Goal: Task Accomplishment & Management: Use online tool/utility

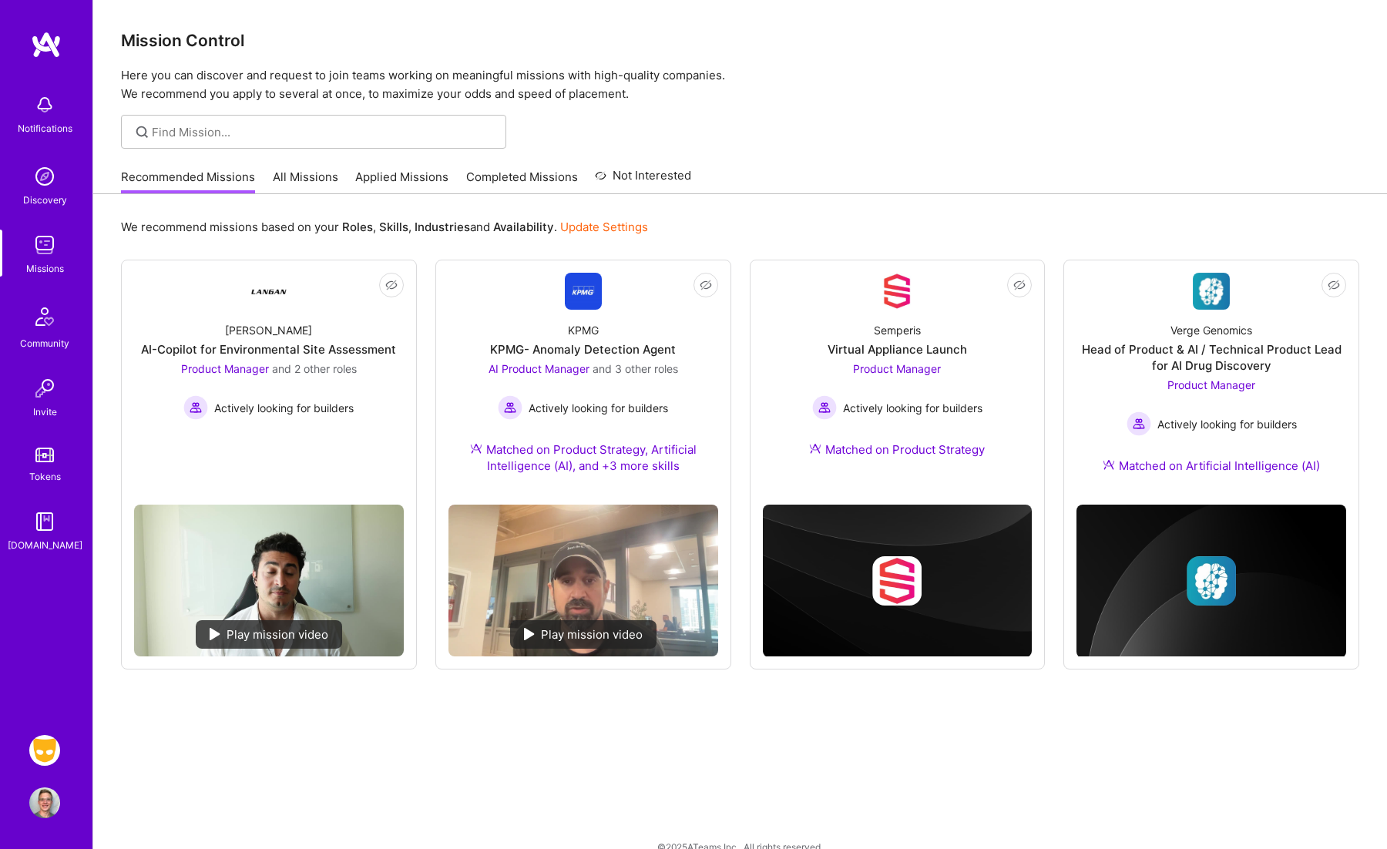
click at [49, 752] on img at bounding box center [44, 750] width 31 height 31
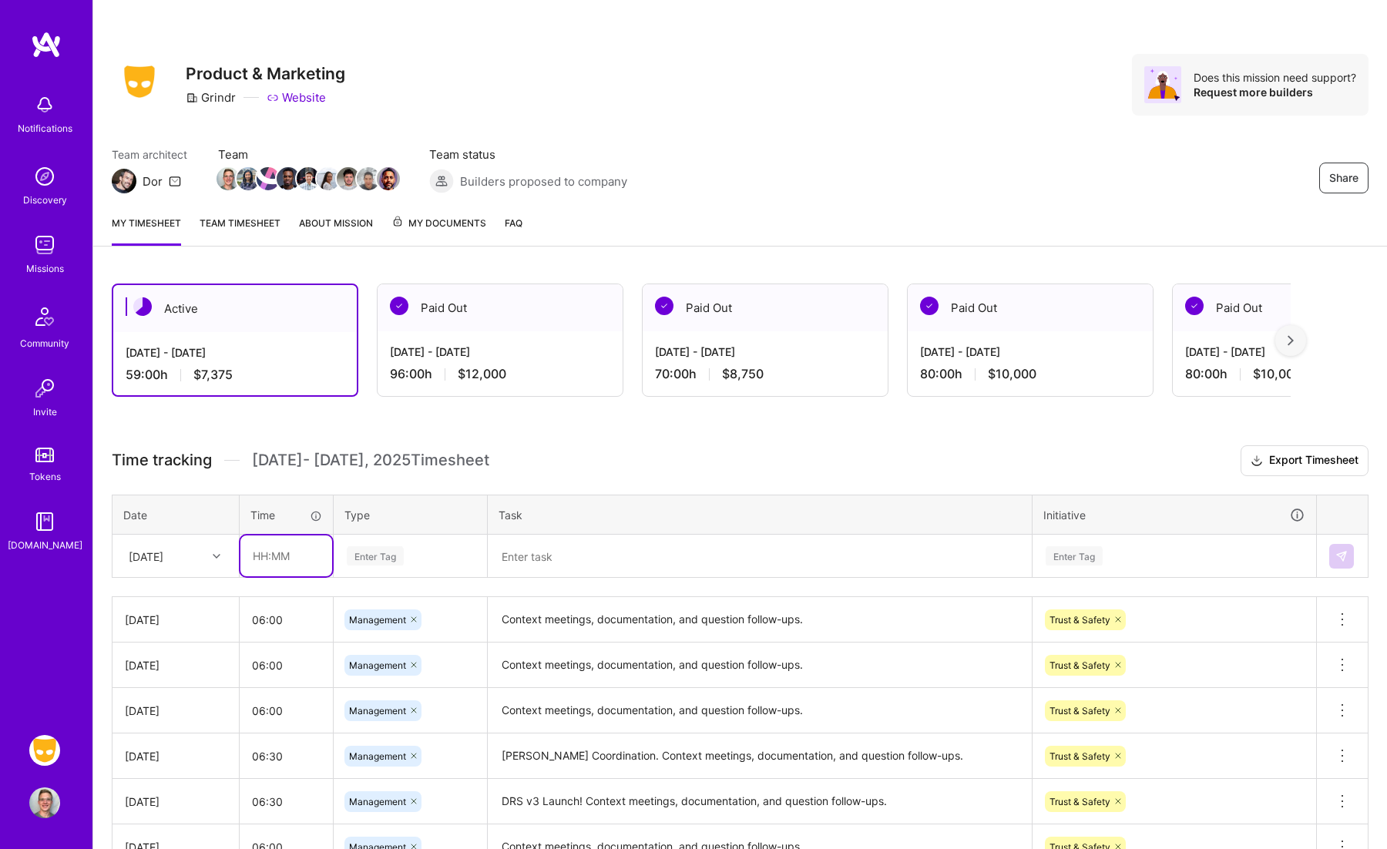
click at [259, 555] on input "text" at bounding box center [286, 556] width 92 height 41
type input "08:00"
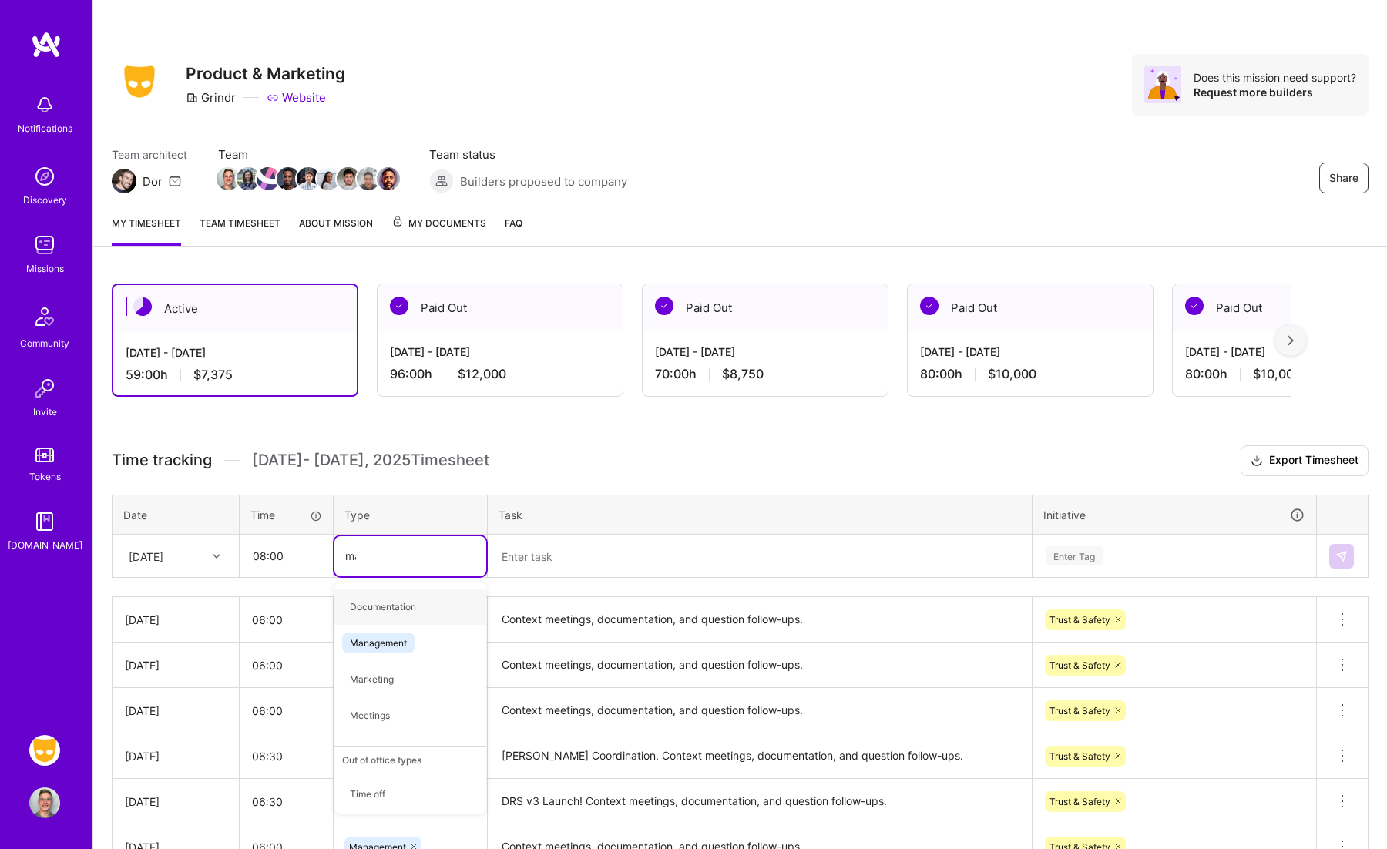
type input "man"
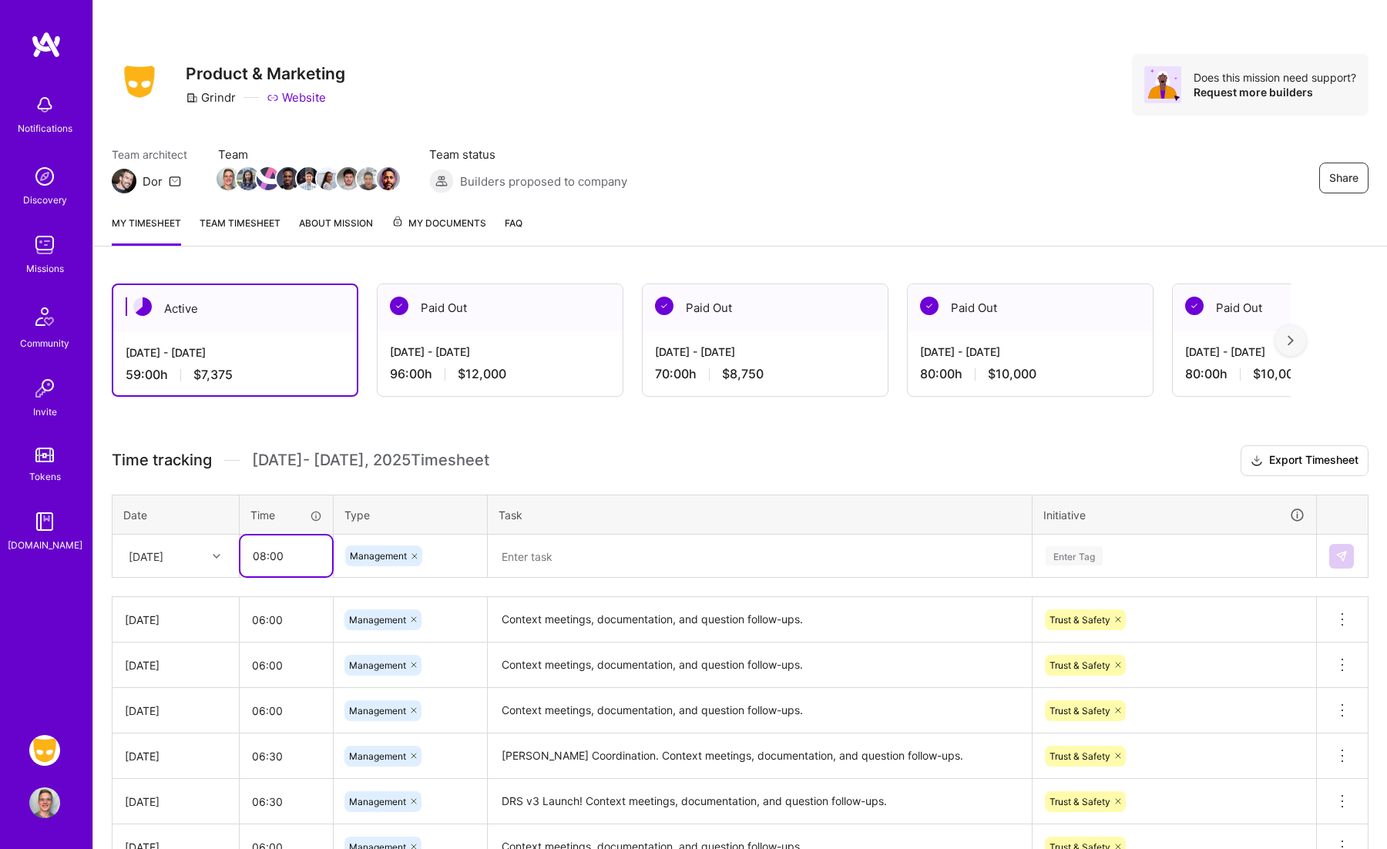
click at [263, 559] on input "08:00" at bounding box center [286, 556] width 92 height 41
type input "06:00"
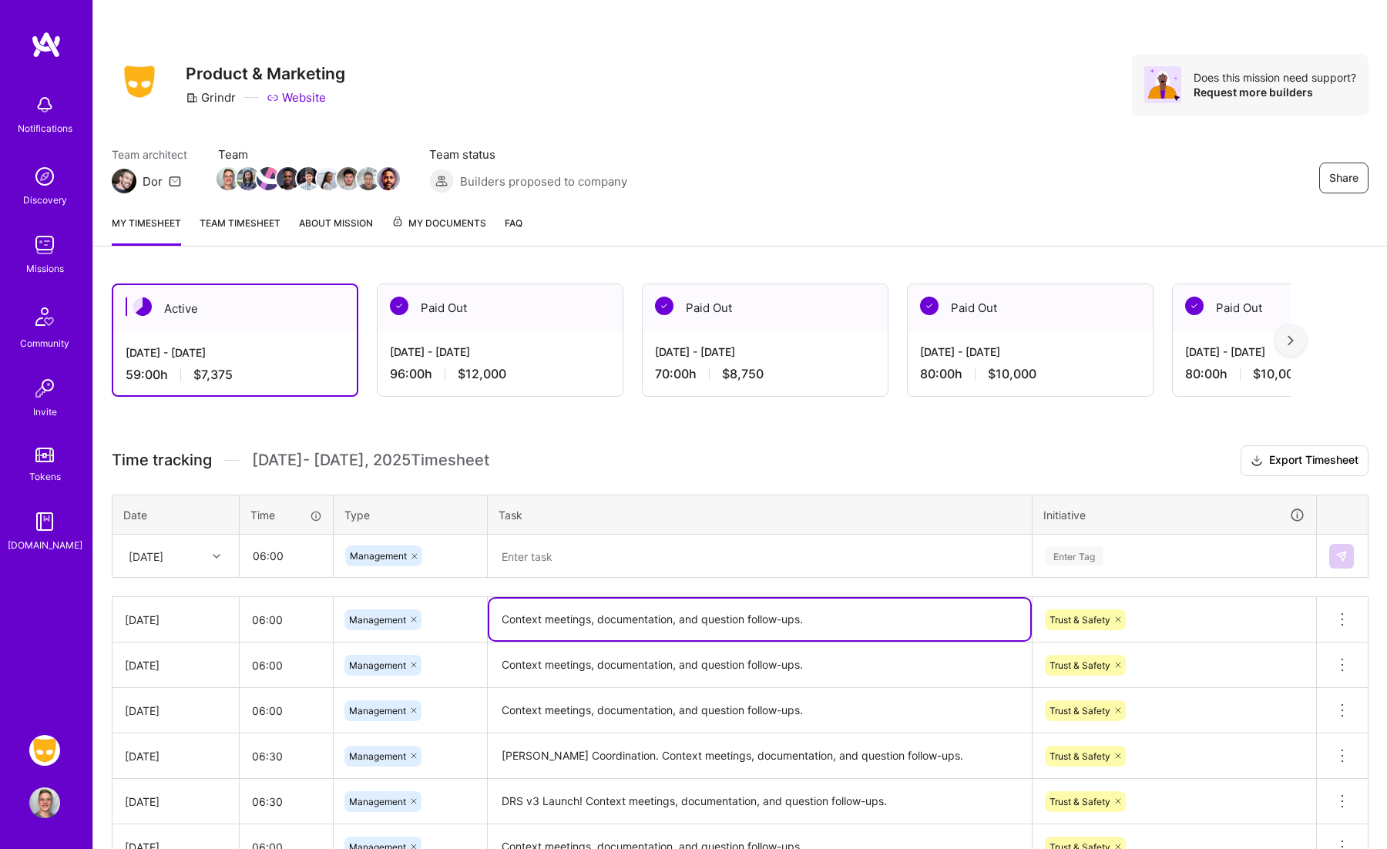
drag, startPoint x: 874, startPoint y: 623, endPoint x: 435, endPoint y: 622, distance: 439.4
click at [435, 622] on tr "[DATE] 06:00 Management Context meetings, documentation, and question follow-up…" at bounding box center [741, 619] width 1256 height 45
click at [603, 560] on textarea at bounding box center [759, 556] width 541 height 40
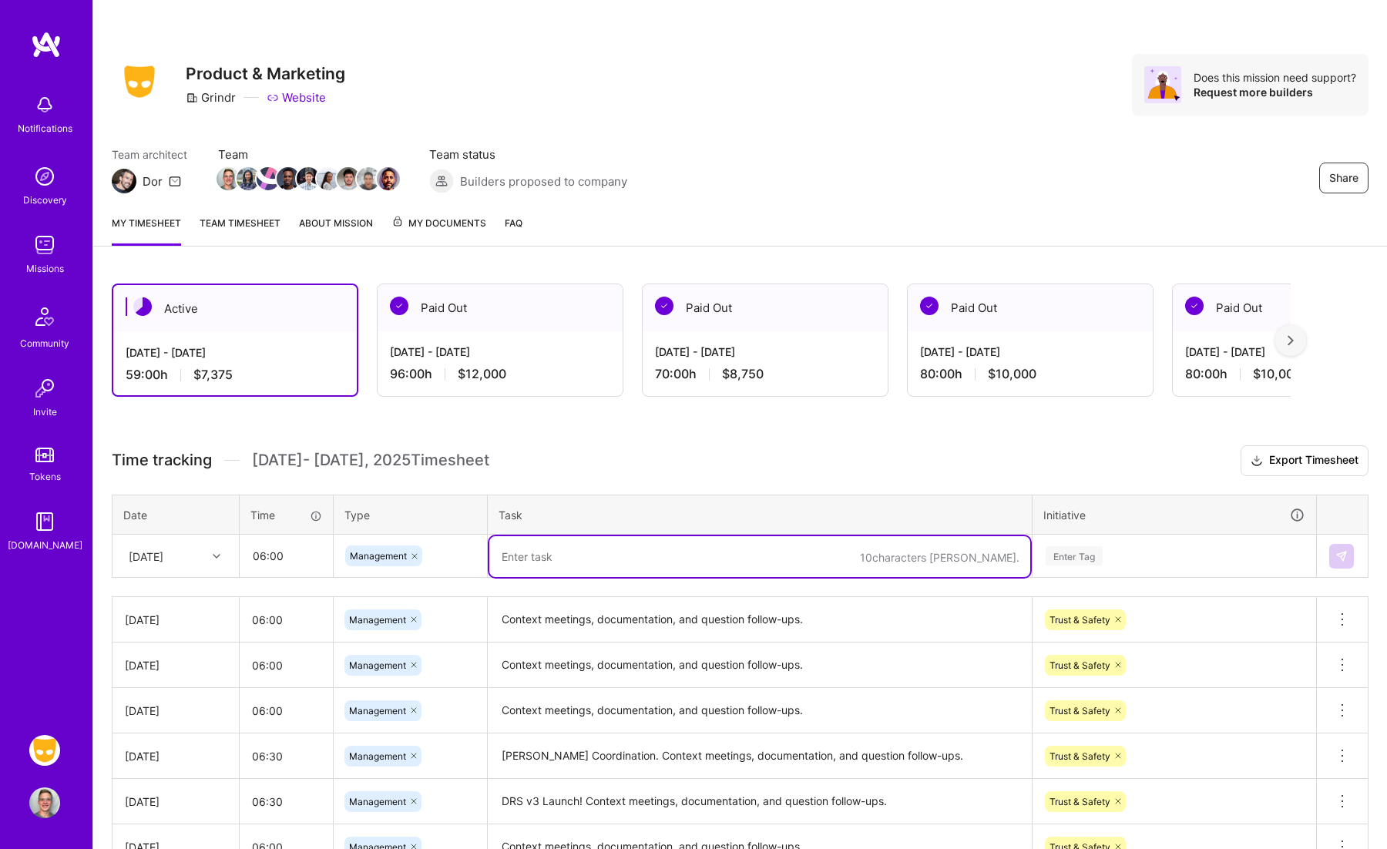
paste textarea "Context meetings, documentation, and question follow-ups."
type textarea "Context meetings, documentation, and question follow-ups."
click at [1097, 567] on div "Enter Tag" at bounding box center [1175, 556] width 282 height 40
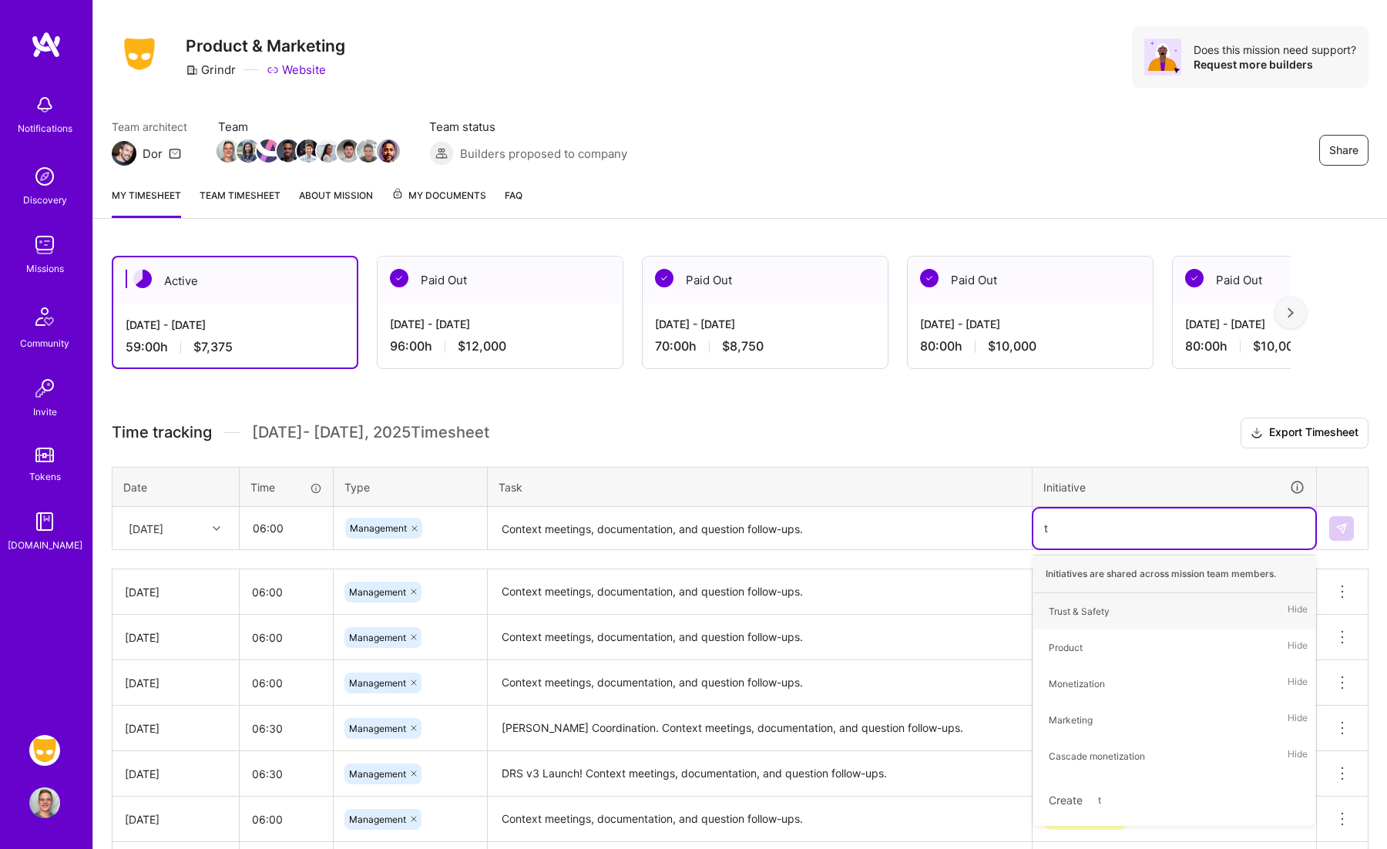
type input "tr"
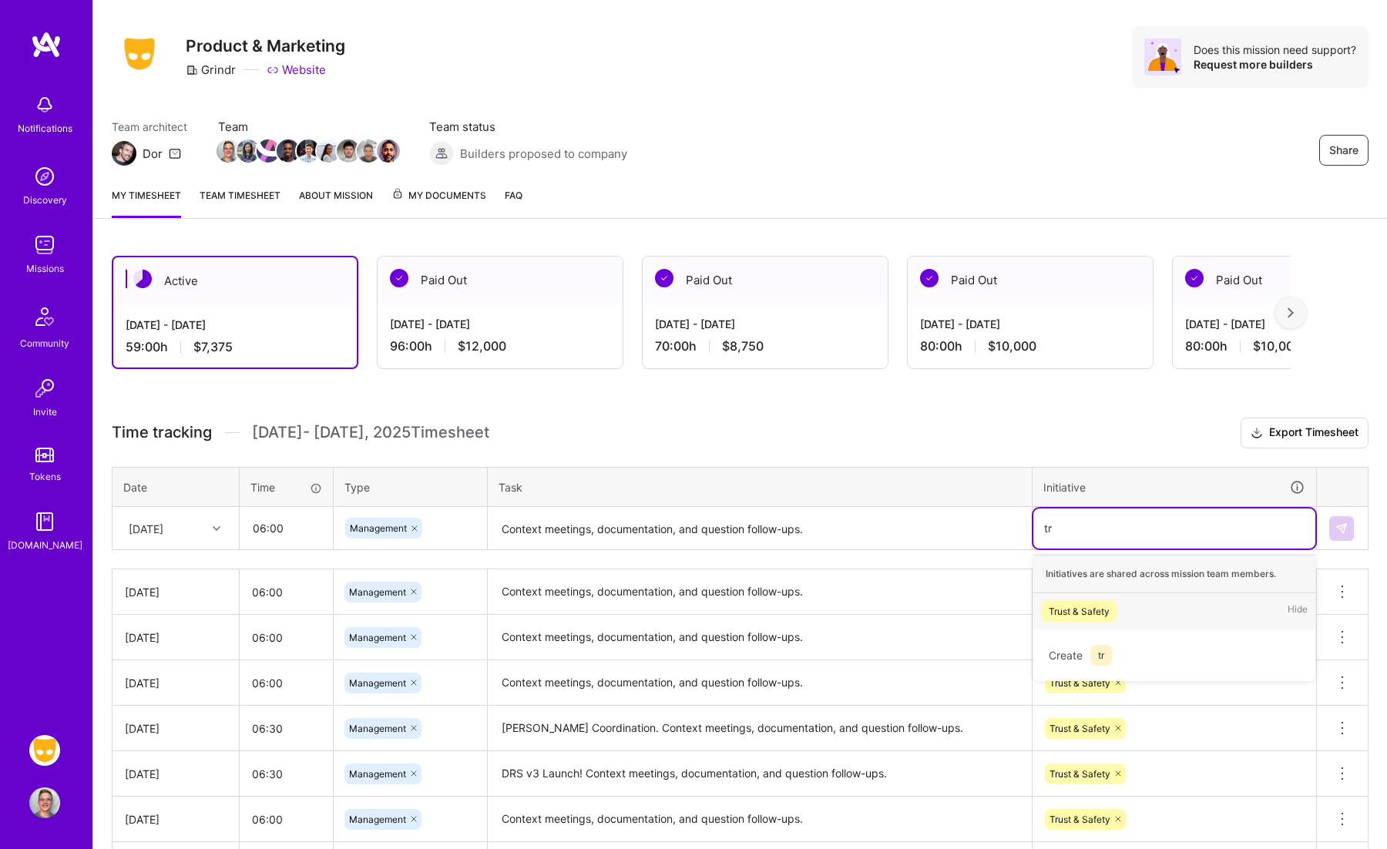
click at [1087, 604] on div "Trust & Safety" at bounding box center [1079, 612] width 61 height 16
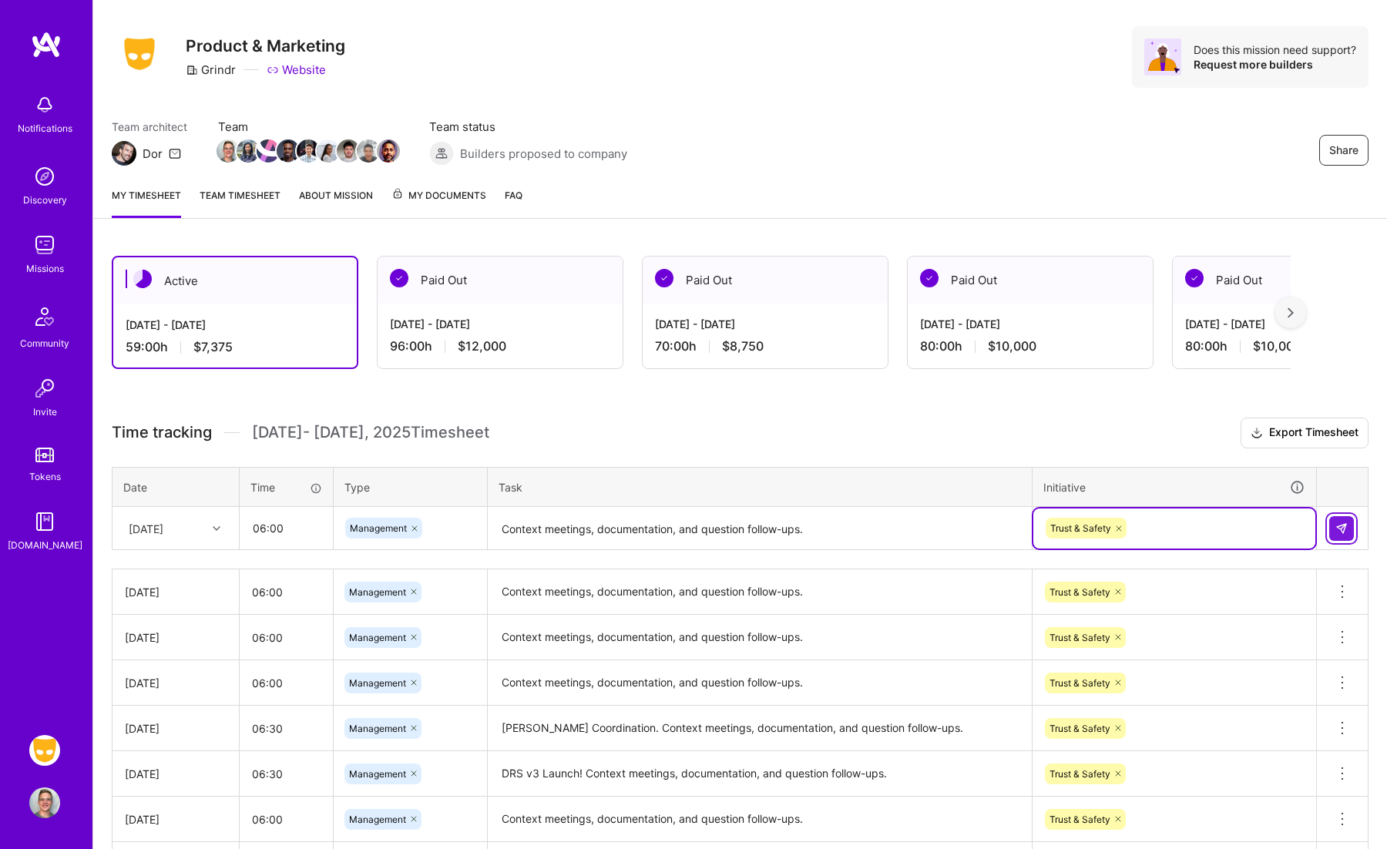
click at [1334, 530] on button at bounding box center [1342, 528] width 25 height 25
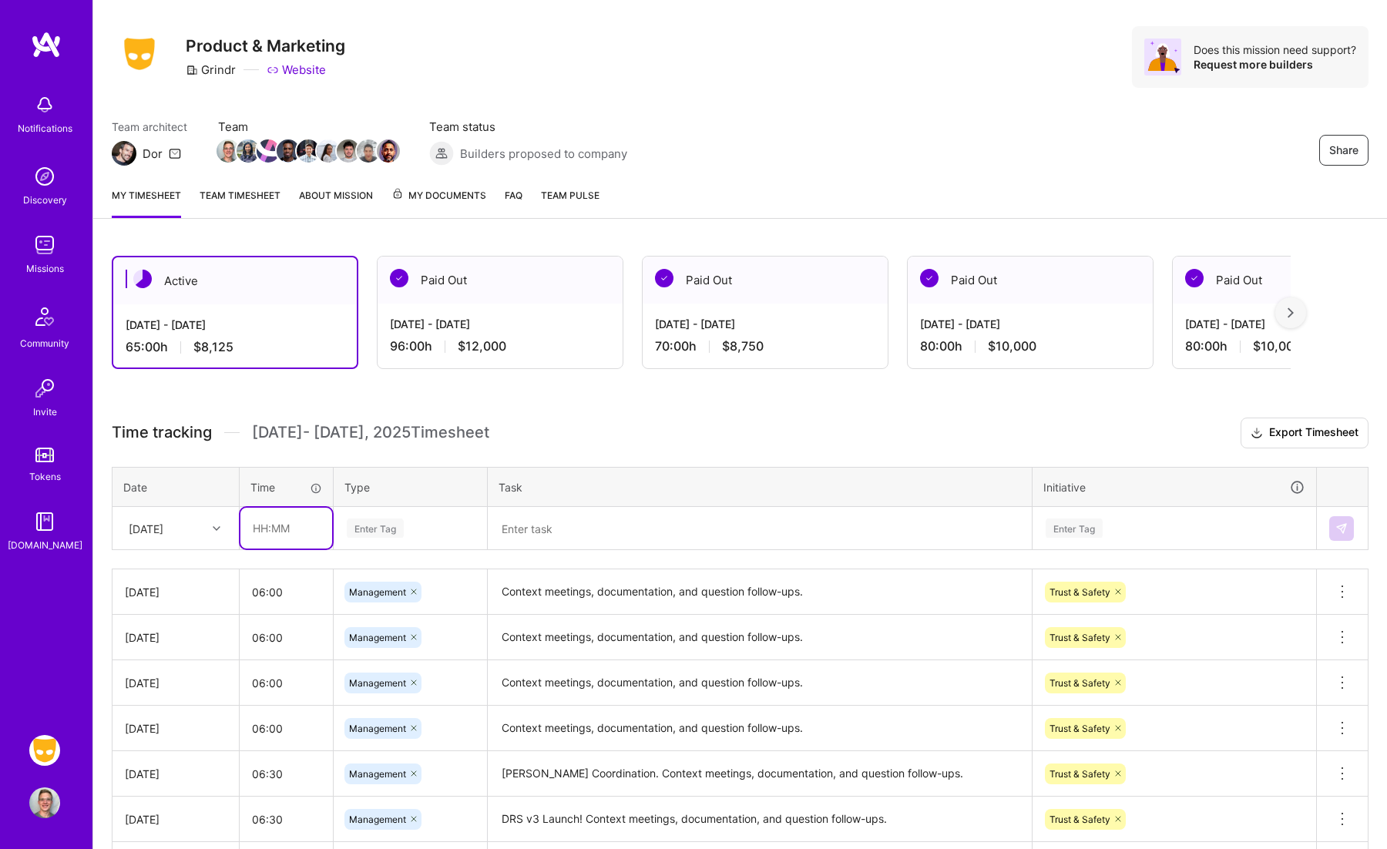
click at [254, 527] on input "text" at bounding box center [286, 528] width 92 height 41
click at [307, 491] on div "Time" at bounding box center [287, 487] width 72 height 16
click at [292, 537] on input "02:00" at bounding box center [286, 528] width 92 height 41
type input "02:30"
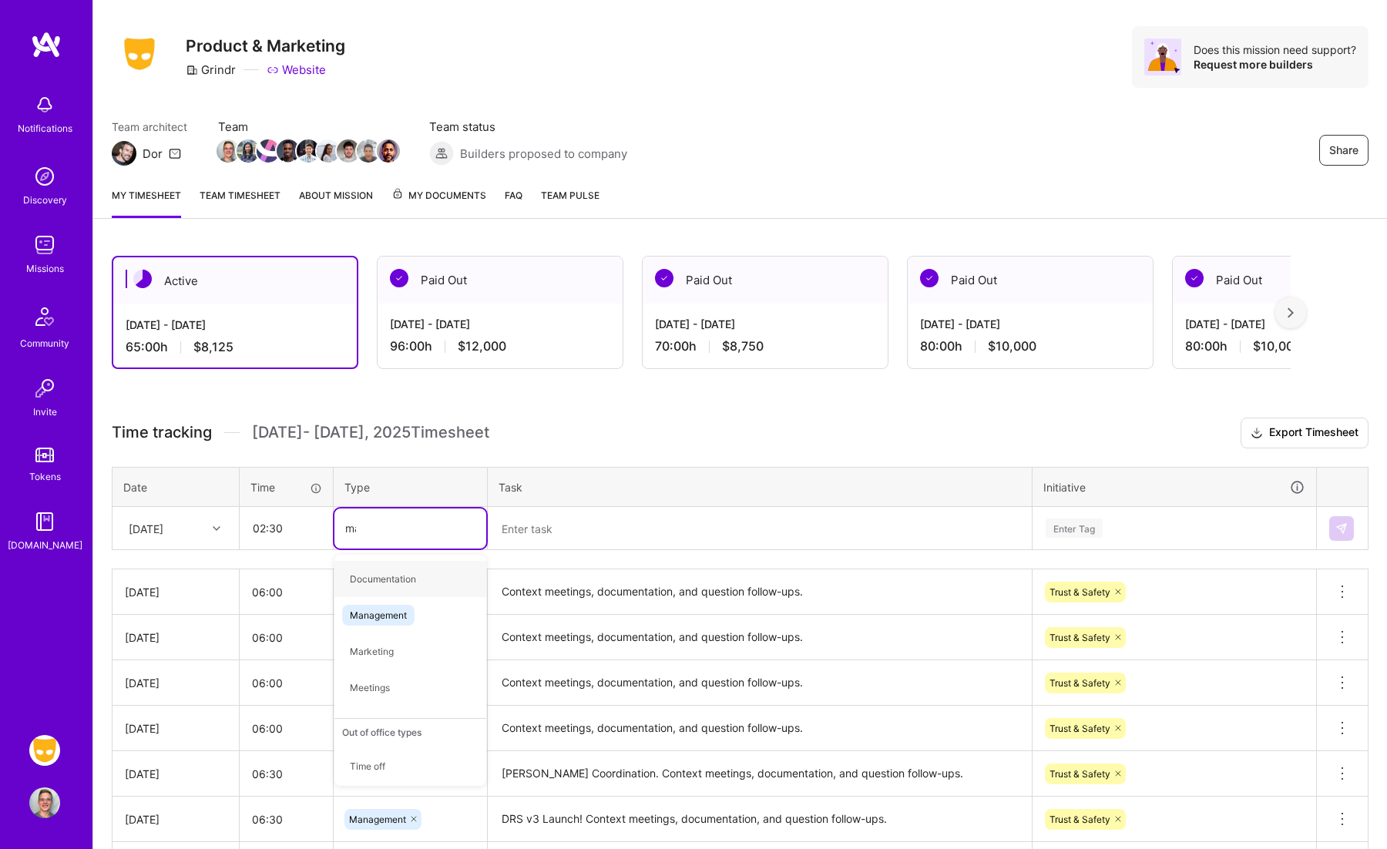
type input "man"
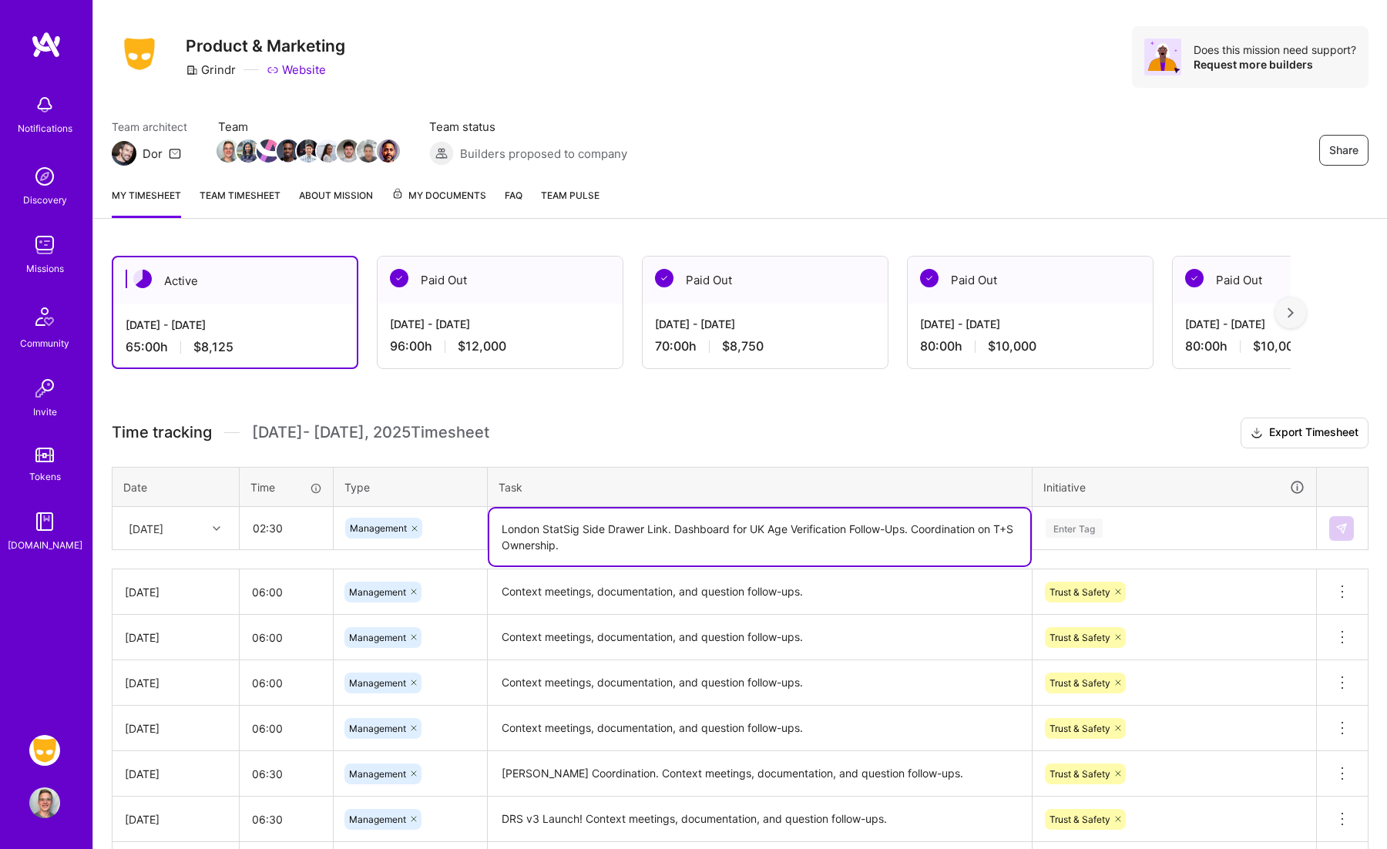
type textarea "London StatSig Side Drawer Link. Dashboard for UK Age Verification Follow-Ups. …"
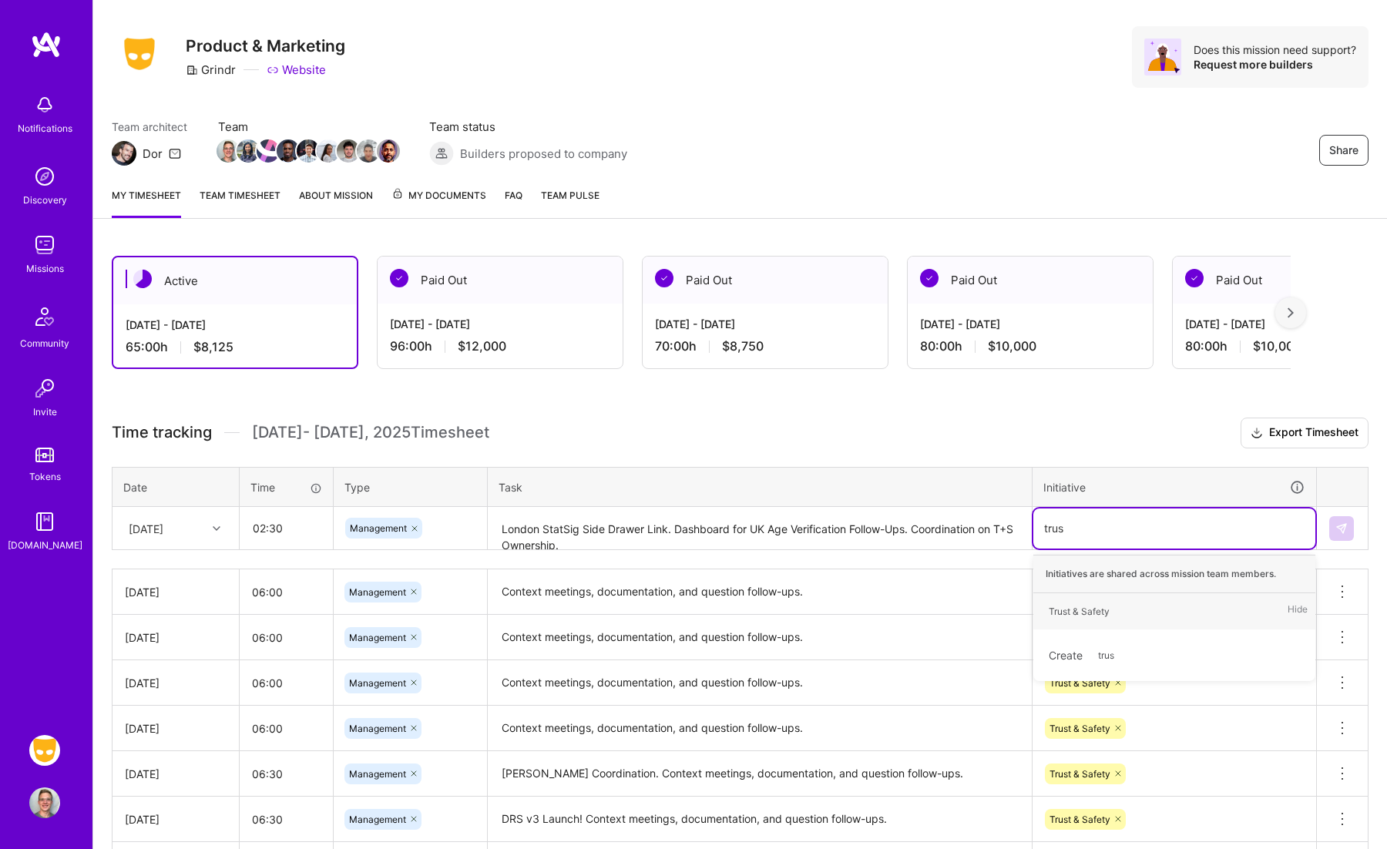
type input "trust"
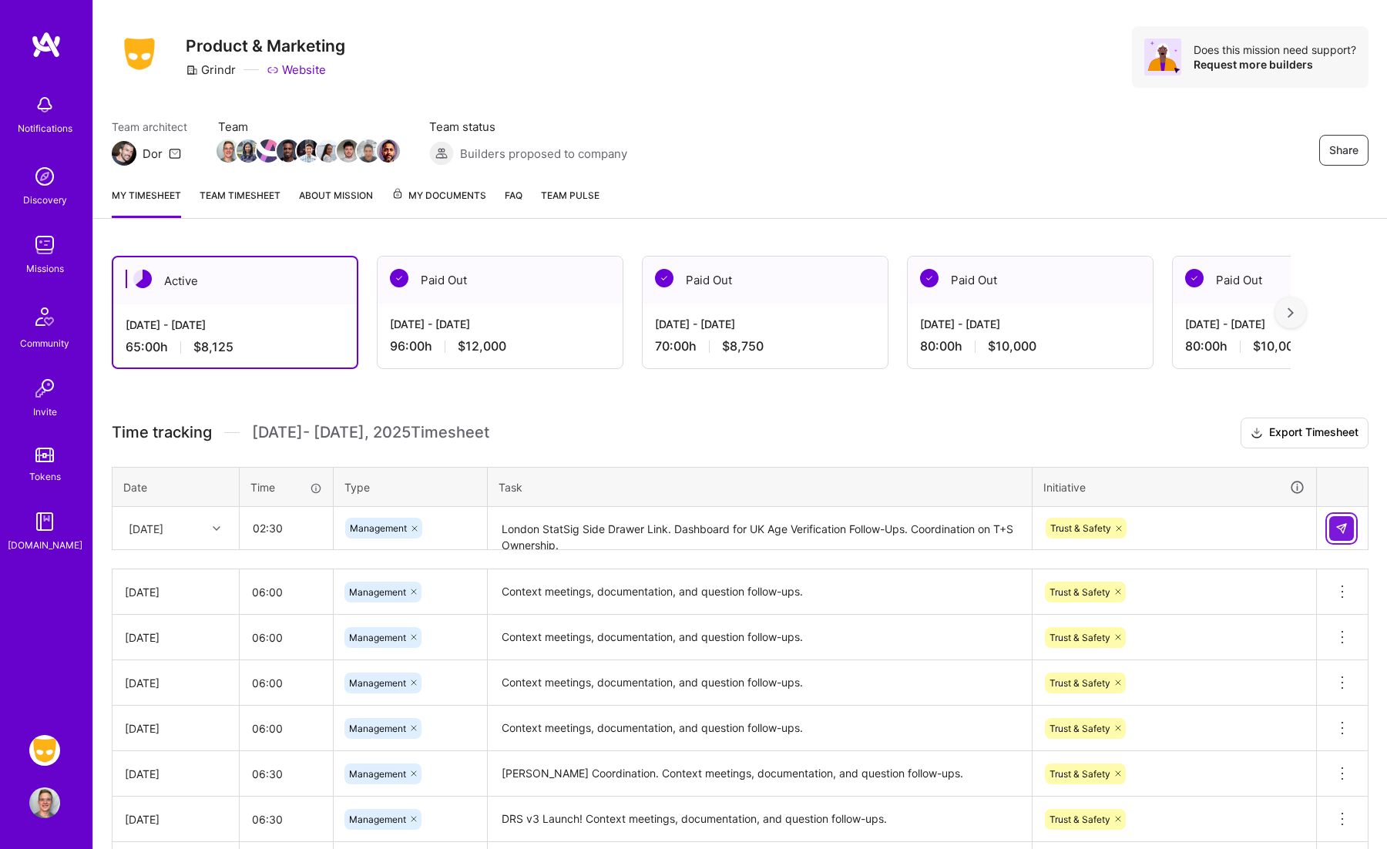
click at [1342, 526] on img at bounding box center [1342, 529] width 12 height 12
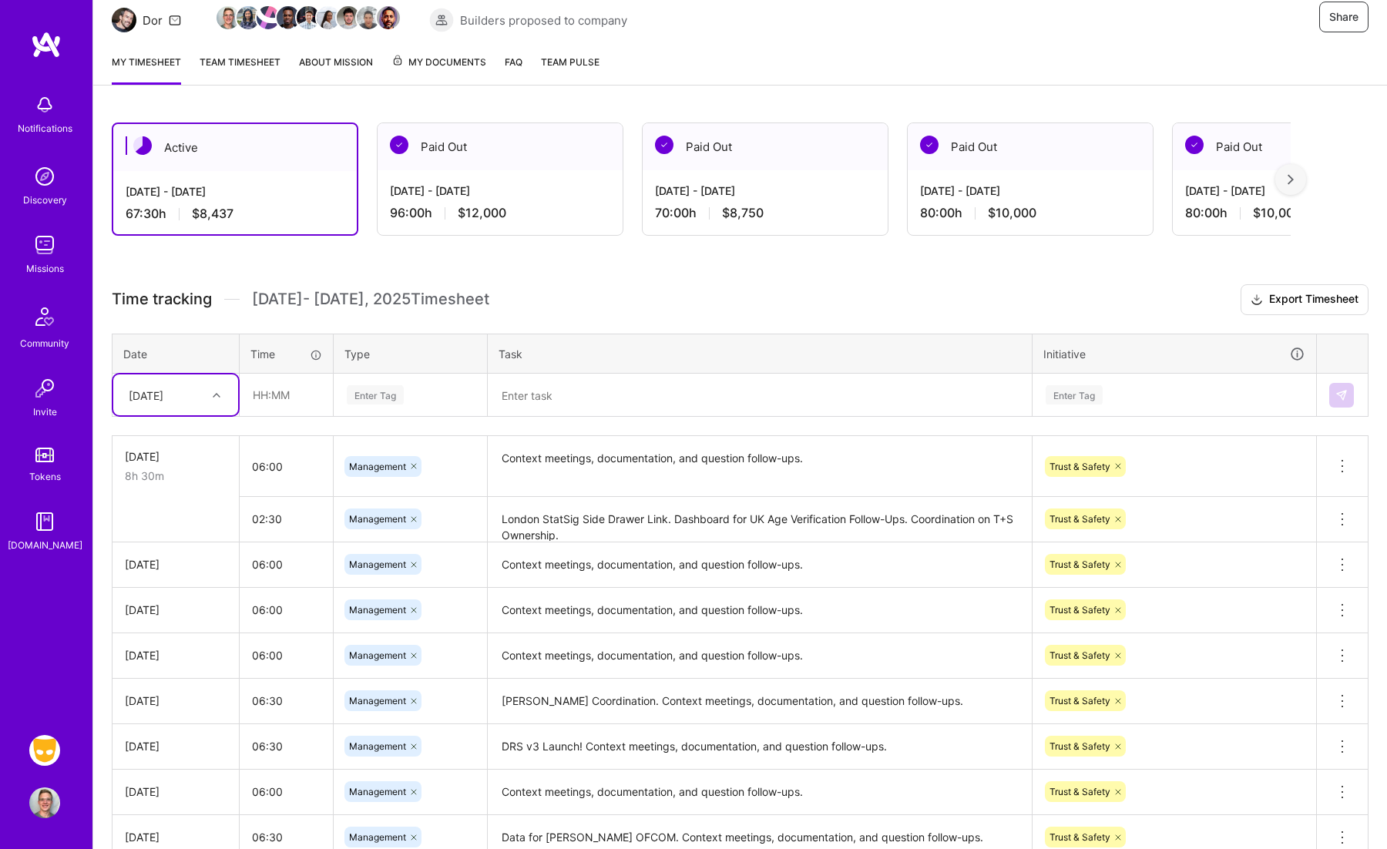
scroll to position [166, 0]
